Goal: Find specific page/section: Find specific page/section

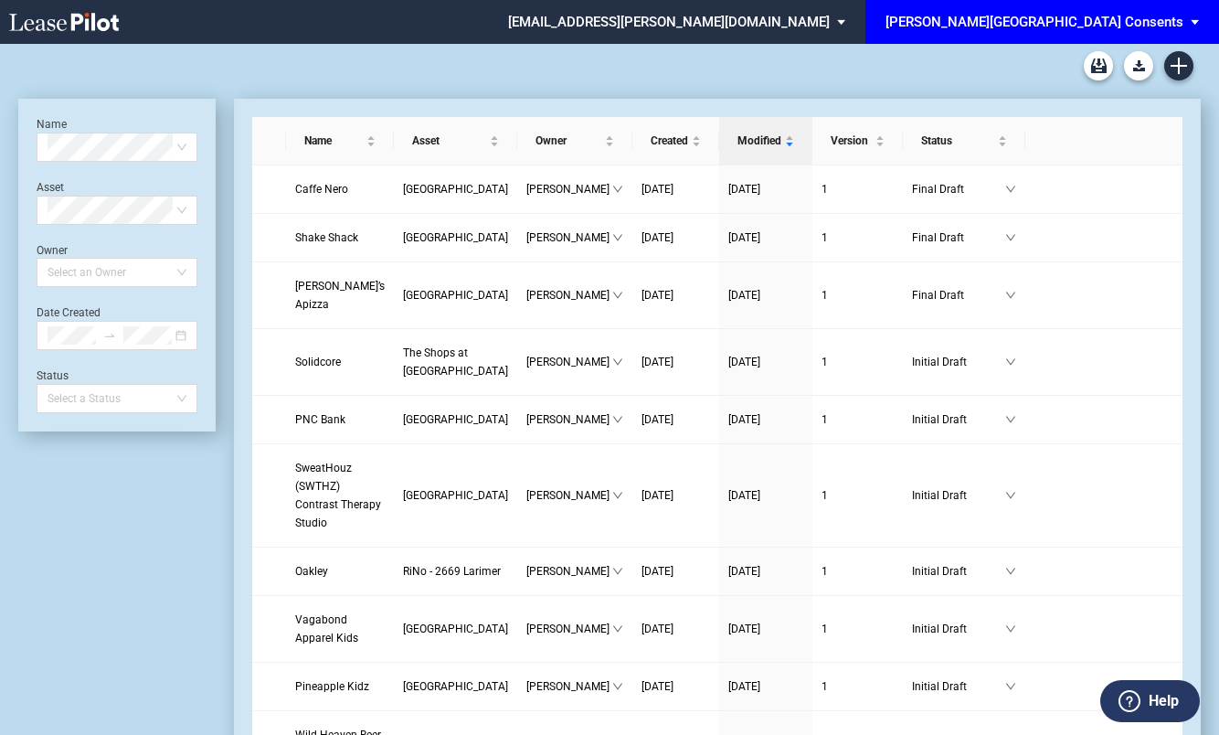
click at [1040, 34] on span "[PERSON_NAME][GEOGRAPHIC_DATA] Consents" at bounding box center [1034, 22] width 298 height 44
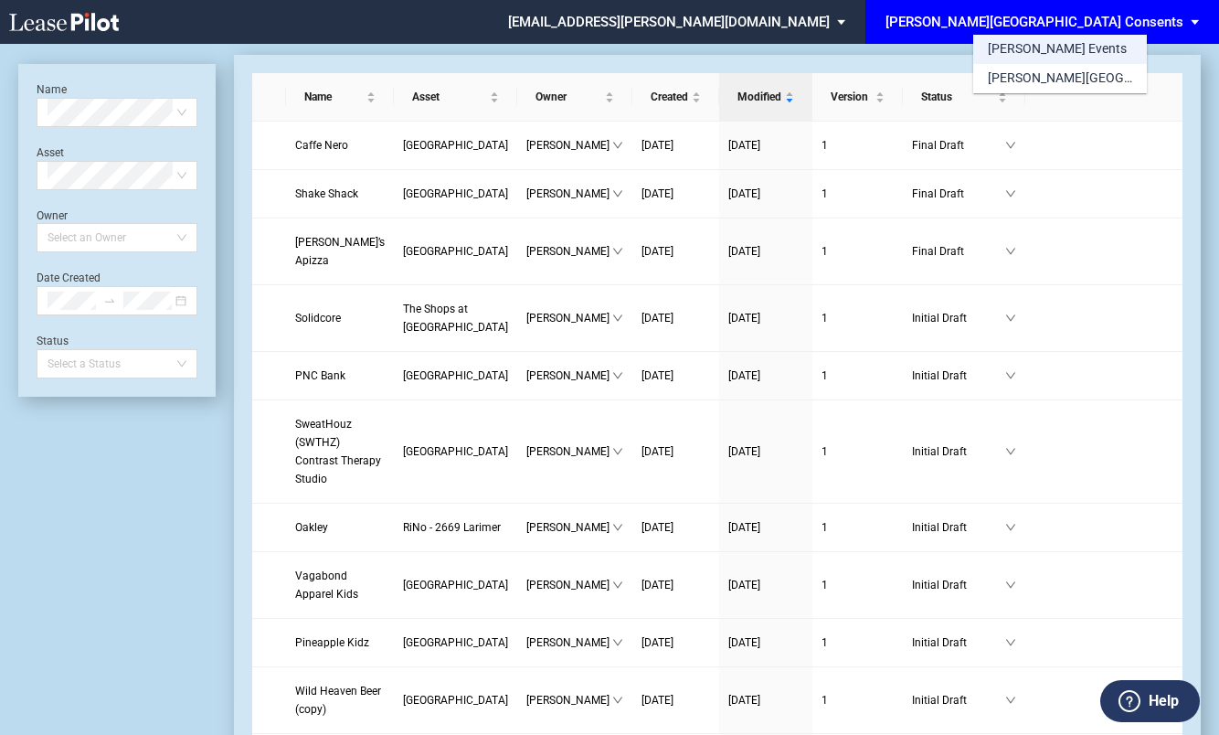
click at [1028, 46] on div "[PERSON_NAME] Events" at bounding box center [1057, 49] width 139 height 18
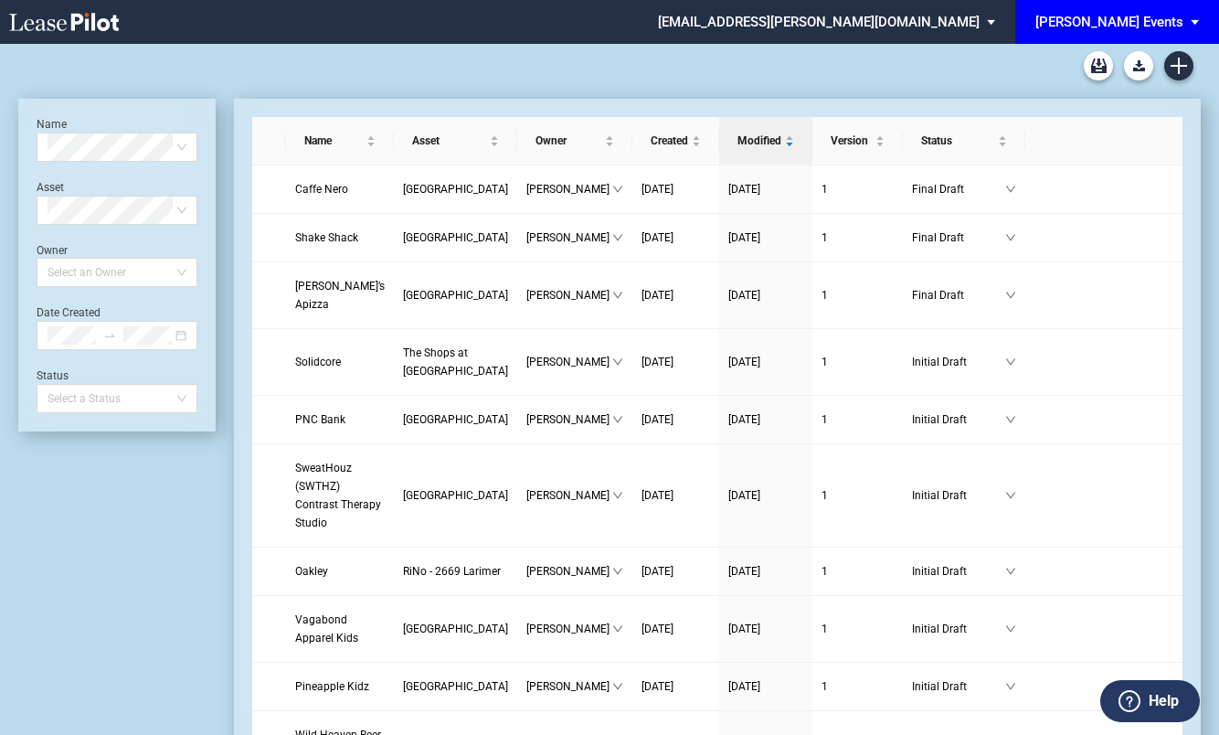
scroll to position [44, 0]
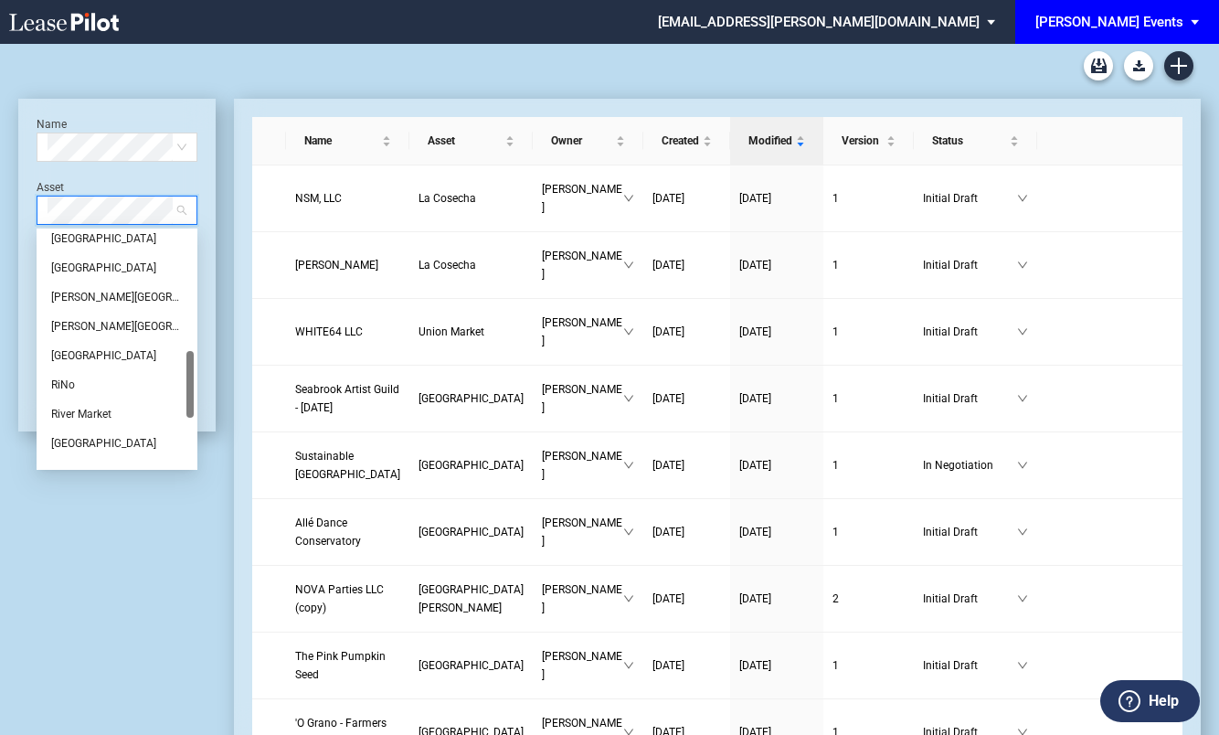
scroll to position [412, 0]
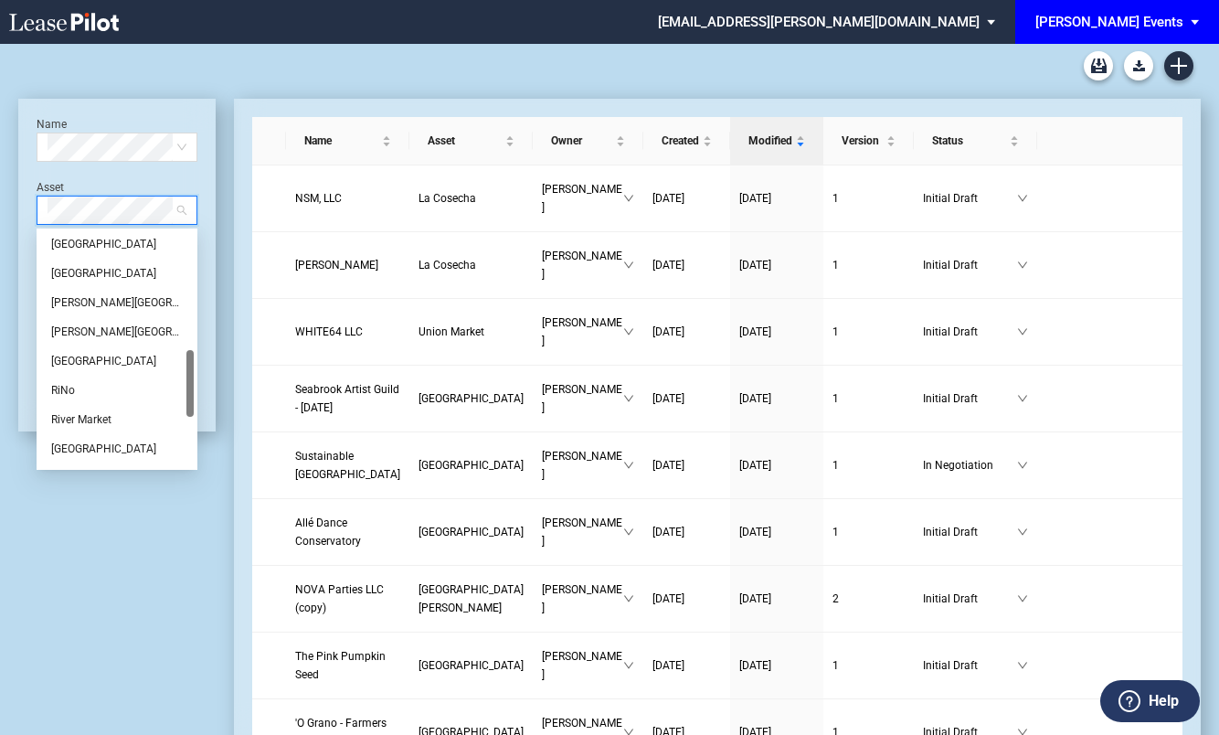
click at [111, 360] on div "[GEOGRAPHIC_DATA]" at bounding box center [117, 361] width 132 height 18
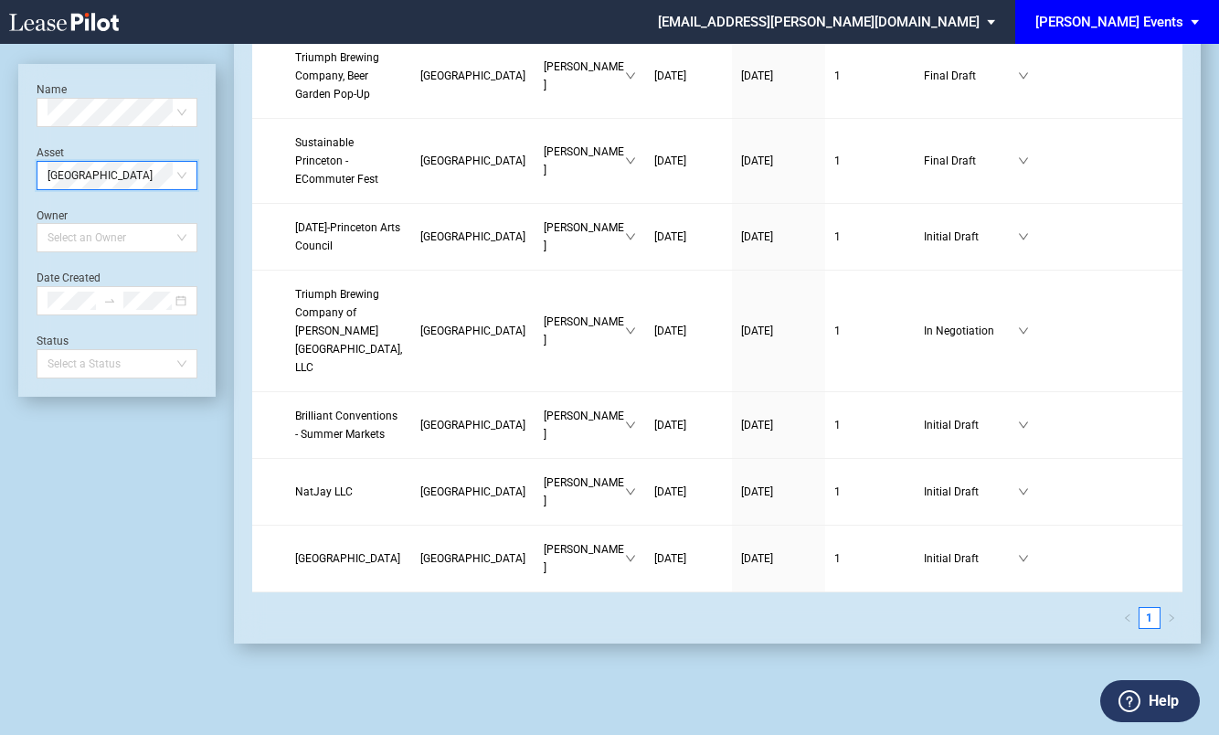
scroll to position [1071, 0]
click at [341, 103] on link "Triumph Brewing Company, Beer Garden Pop-Up" at bounding box center [348, 75] width 107 height 55
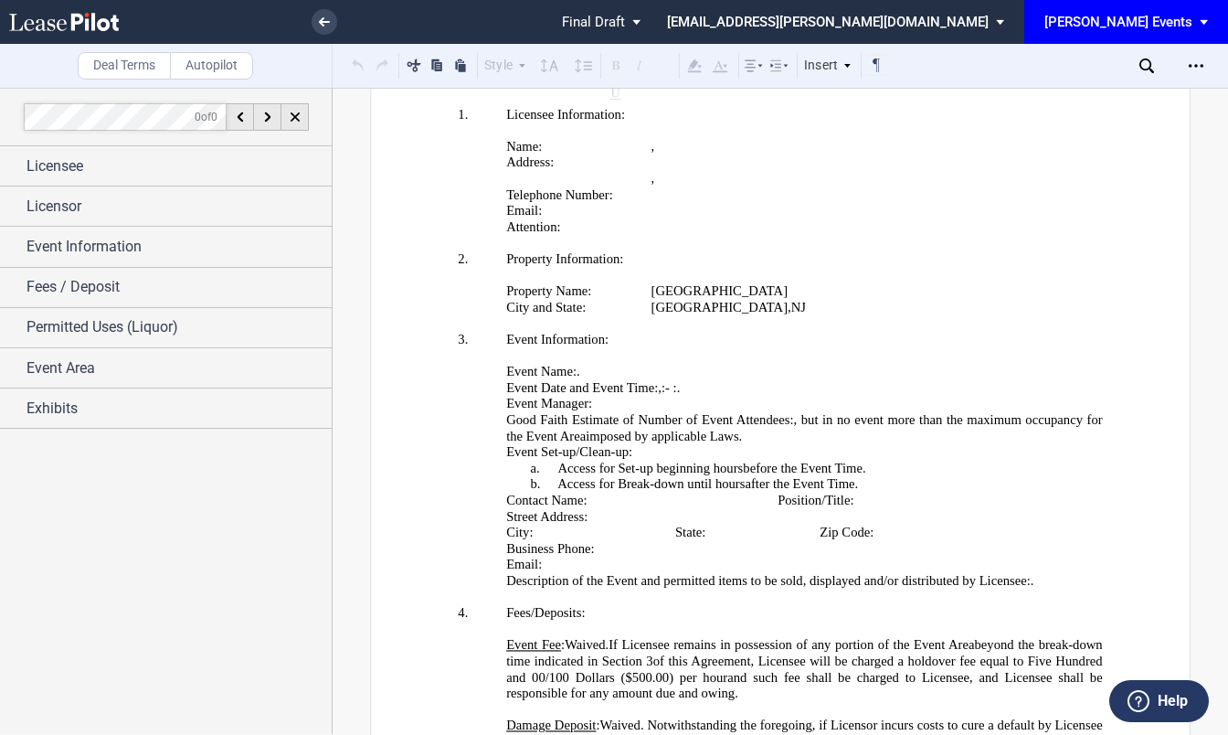
scroll to position [3455, 0]
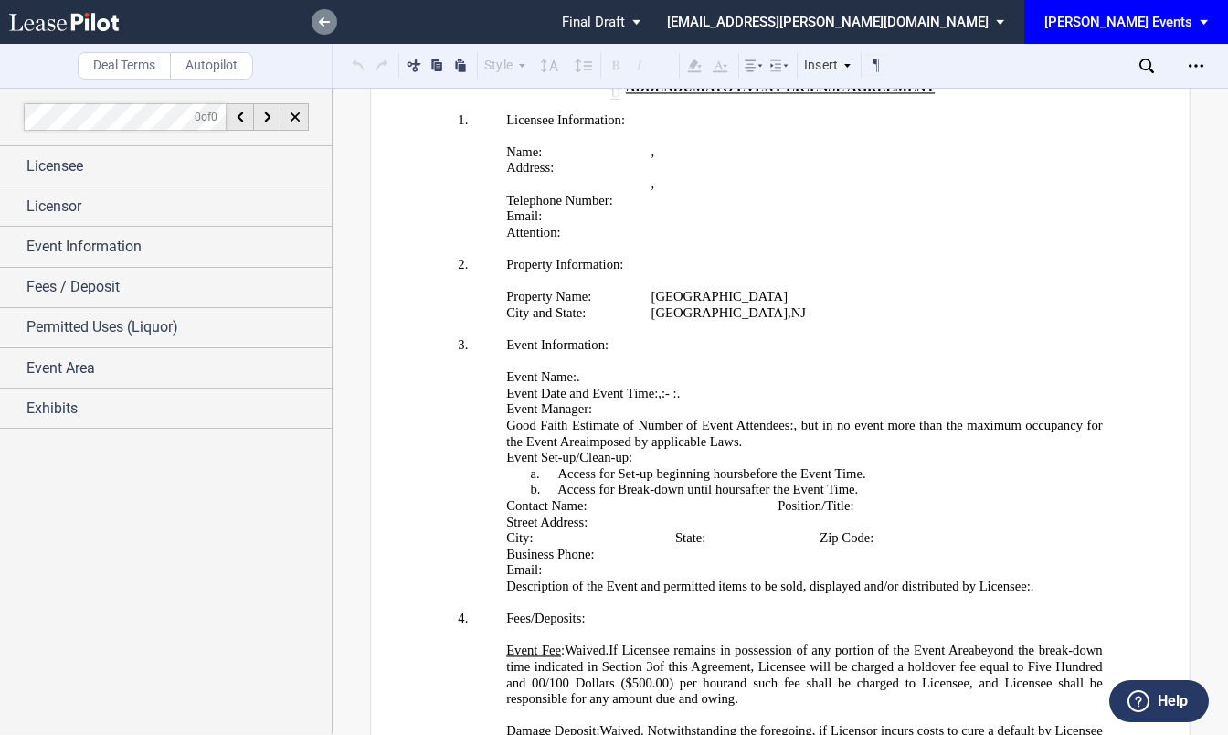
click at [323, 24] on use at bounding box center [324, 21] width 11 height 9
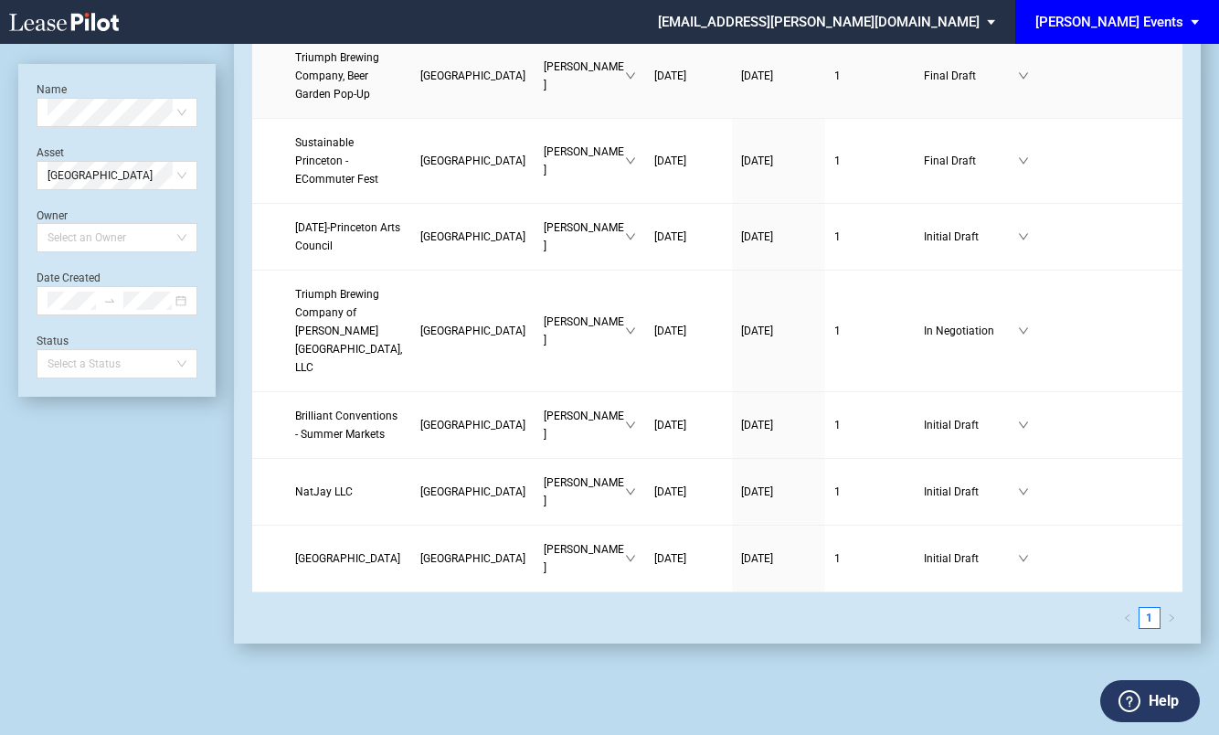
scroll to position [1242, 0]
click at [309, 374] on span "Triumph Brewing Company of Palmer Square, LLC" at bounding box center [348, 331] width 107 height 86
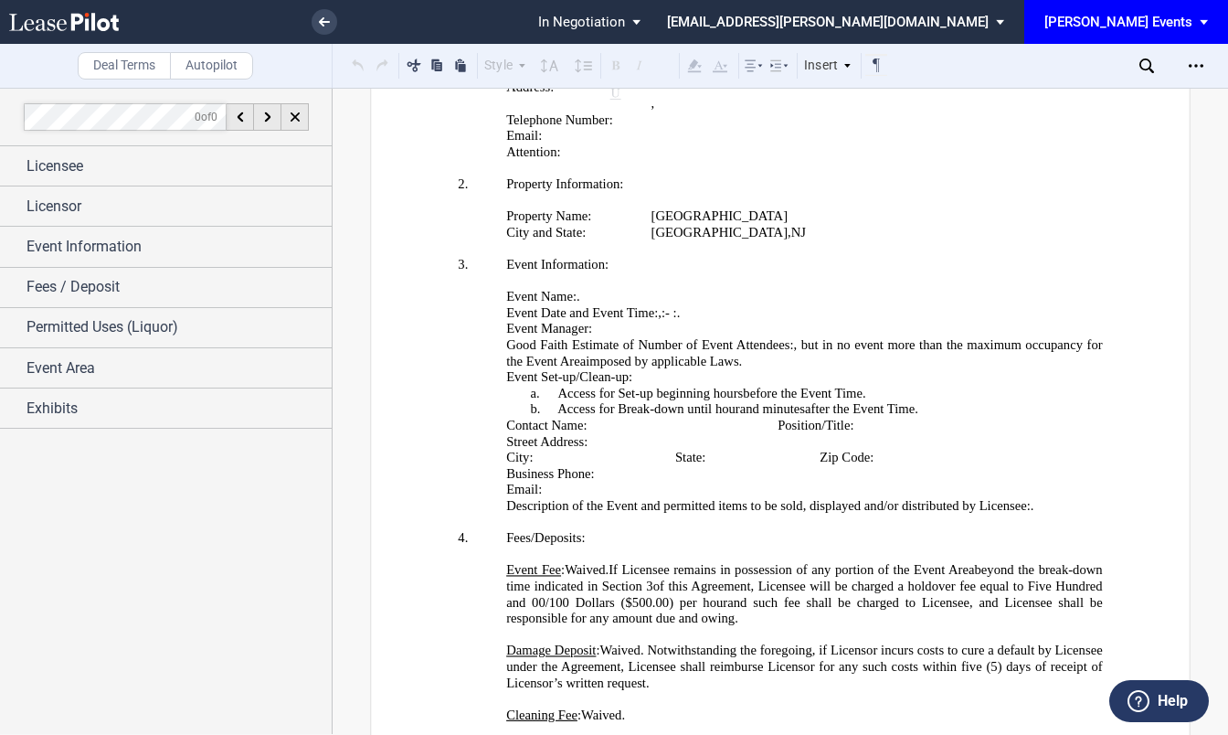
scroll to position [3534, 0]
click at [322, 16] on link at bounding box center [325, 22] width 26 height 26
